Goal: Check status: Check status

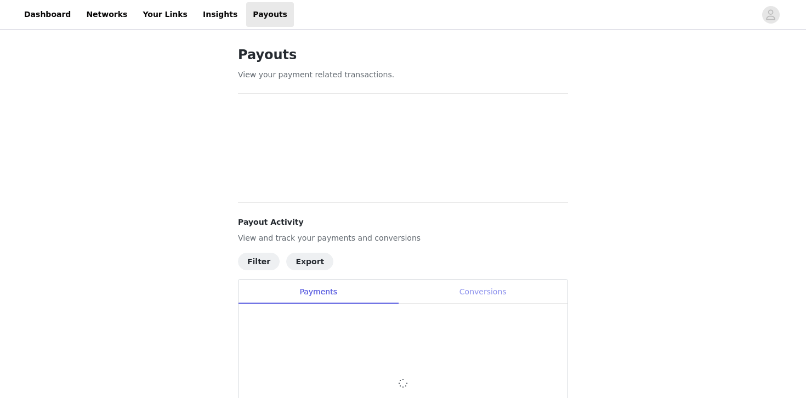
click at [506, 291] on div "Conversions" at bounding box center [482, 292] width 169 height 25
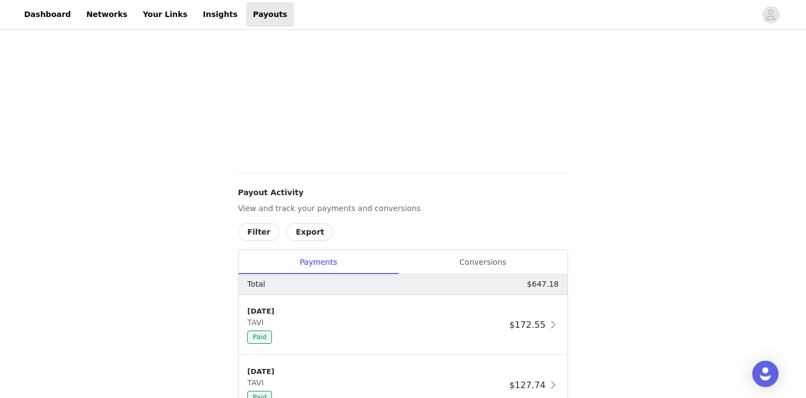
scroll to position [417, 0]
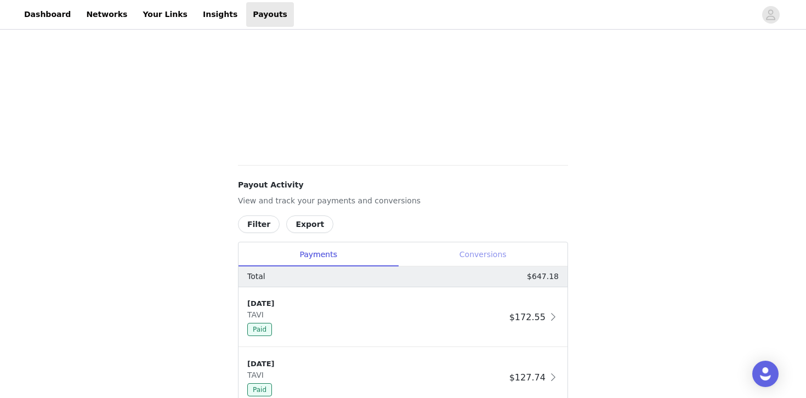
click at [483, 248] on div "Conversions" at bounding box center [482, 254] width 169 height 25
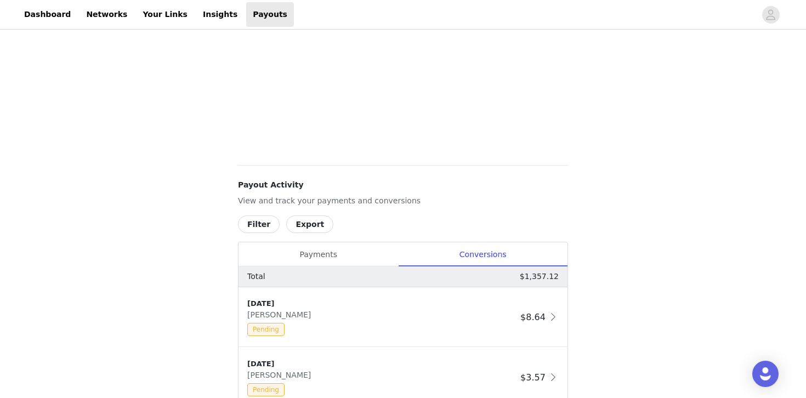
click at [704, 219] on div "Payouts View your payment related transactions. Payout Activity View and track …" at bounding box center [403, 289] width 806 height 1348
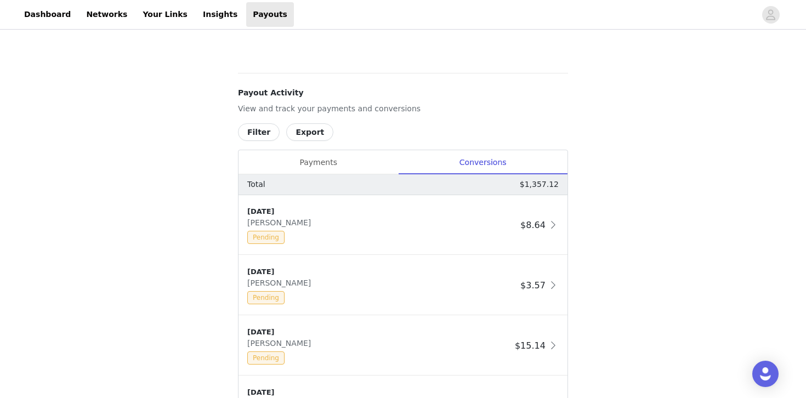
scroll to position [526, 0]
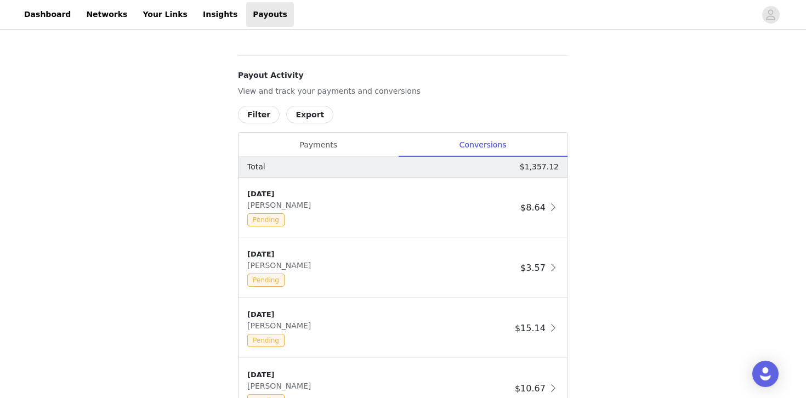
click at [664, 135] on div "Payouts View your payment related transactions. Payout Activity View and track …" at bounding box center [403, 179] width 806 height 1348
click at [308, 140] on div "Payments" at bounding box center [319, 145] width 160 height 25
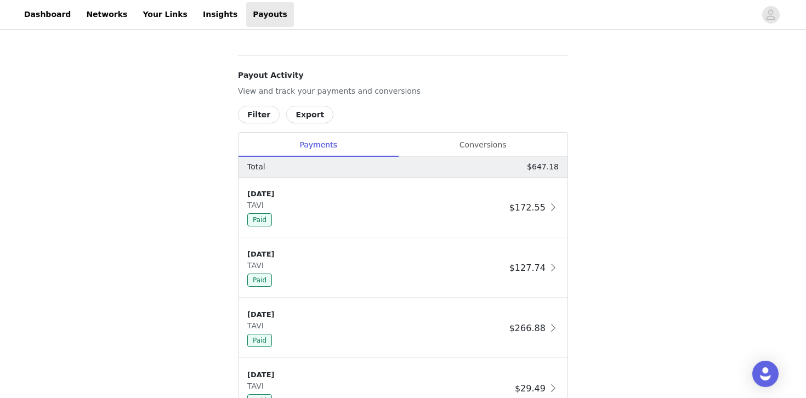
click at [698, 84] on div "Payouts View your payment related transactions. Payout Activity View and track …" at bounding box center [403, 58] width 806 height 1107
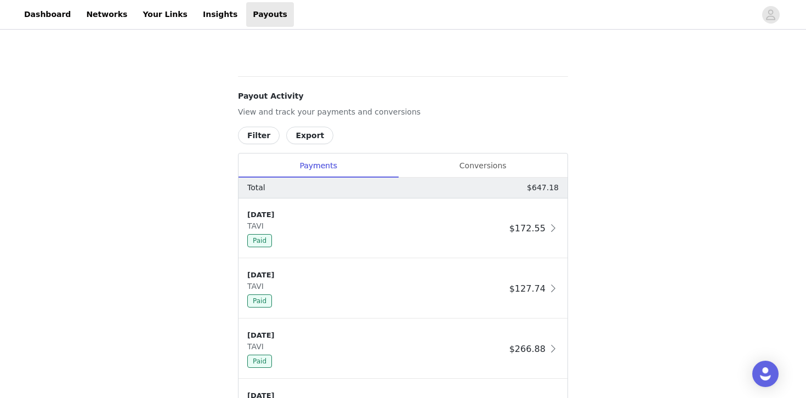
scroll to position [504, 0]
click at [196, 12] on link "Insights" at bounding box center [220, 14] width 48 height 25
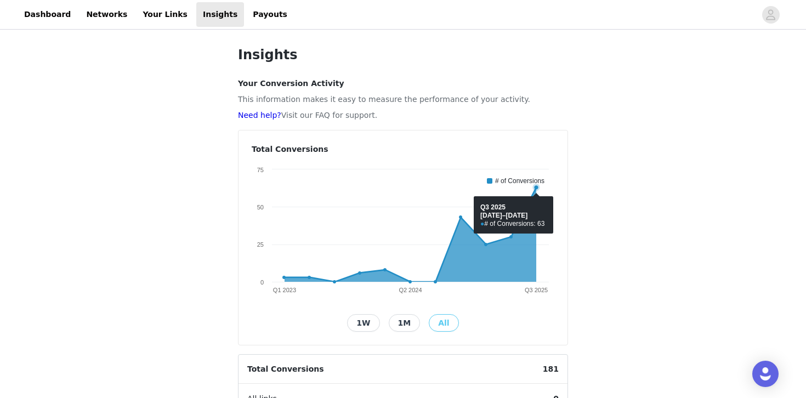
click at [682, 183] on div "Insights Your Conversion Activity This information makes it easy to measure the…" at bounding box center [403, 361] width 806 height 659
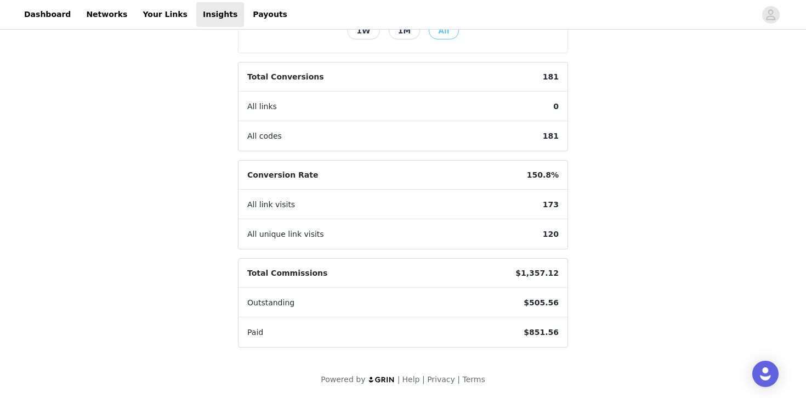
scroll to position [293, 0]
